Goal: Task Accomplishment & Management: Complete application form

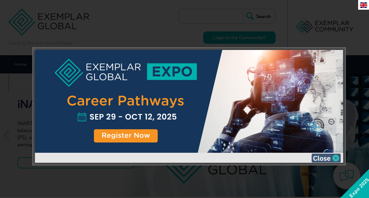
click at [339, 158] on img at bounding box center [326, 158] width 29 height 9
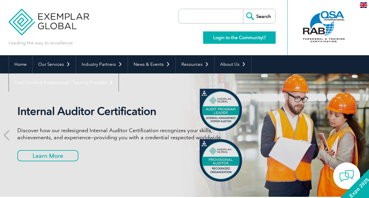
click at [241, 36] on link "Login to the Community" at bounding box center [239, 37] width 73 height 12
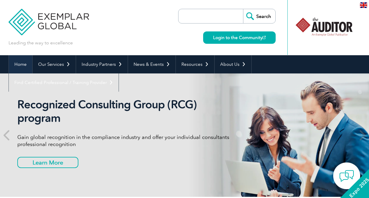
click at [16, 64] on link "Home" at bounding box center [21, 64] width 24 height 18
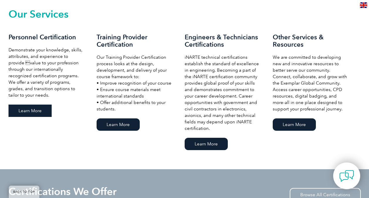
scroll to position [415, 0]
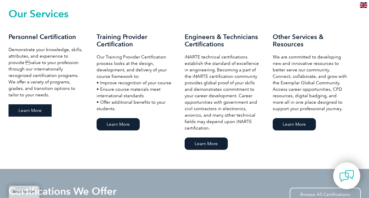
click at [36, 112] on link "Learn More" at bounding box center [30, 110] width 43 height 12
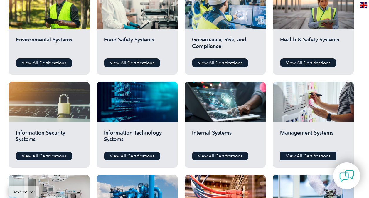
click at [304, 155] on link "View All Certifications" at bounding box center [308, 156] width 56 height 9
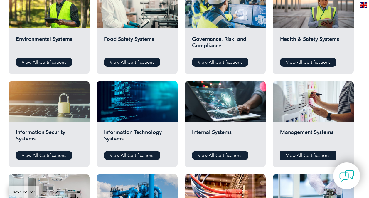
scroll to position [235, 0]
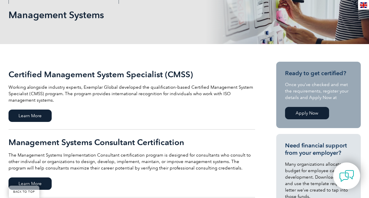
scroll to position [88, 0]
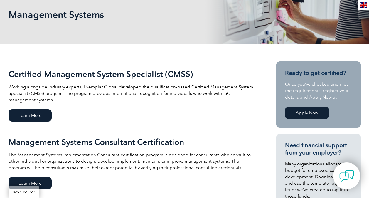
click at [302, 112] on link "Apply Now" at bounding box center [307, 113] width 44 height 12
